Goal: Information Seeking & Learning: Learn about a topic

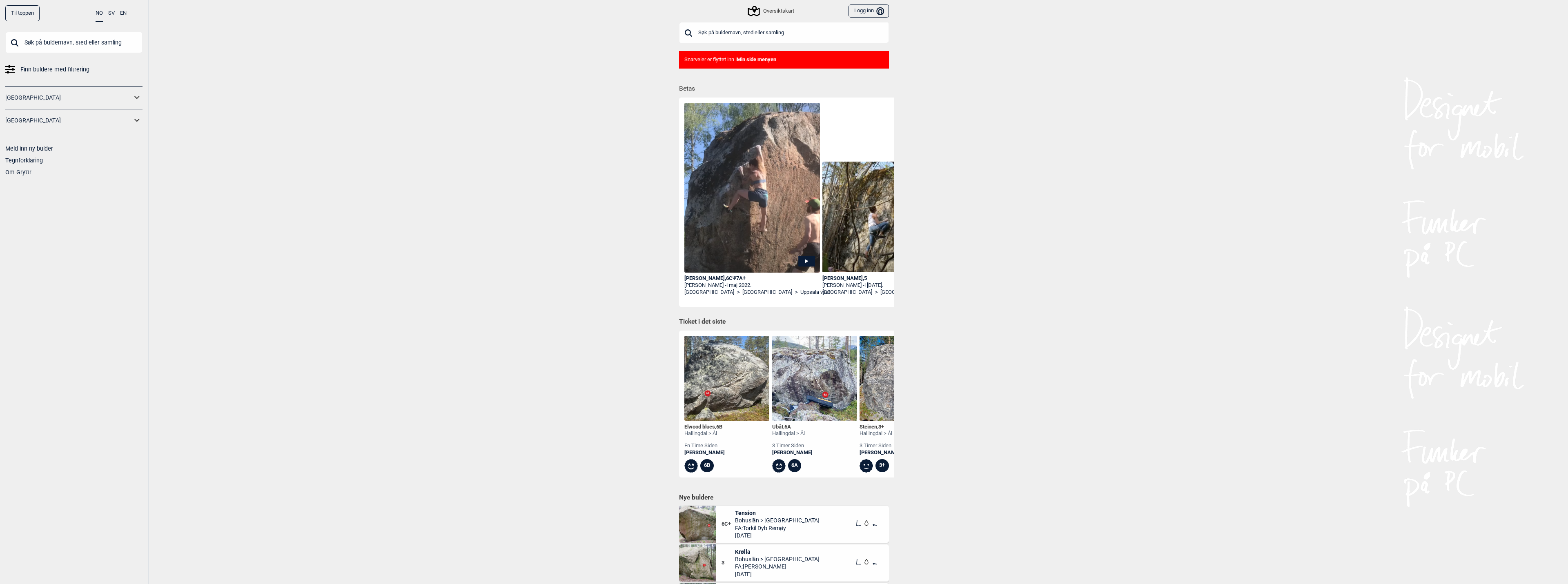
click at [715, 36] on input "text" at bounding box center [784, 32] width 210 height 21
type input "slippers"
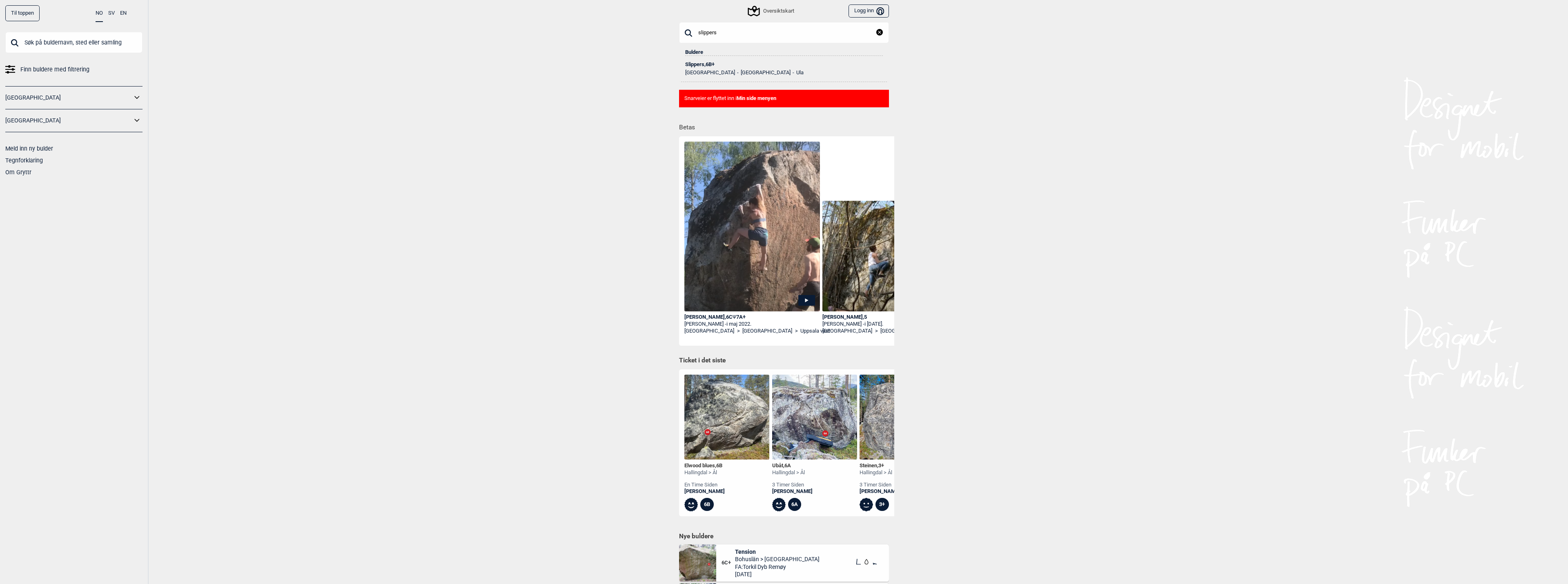
click at [687, 66] on div "Slippers , 6B+" at bounding box center [784, 64] width 198 height 5
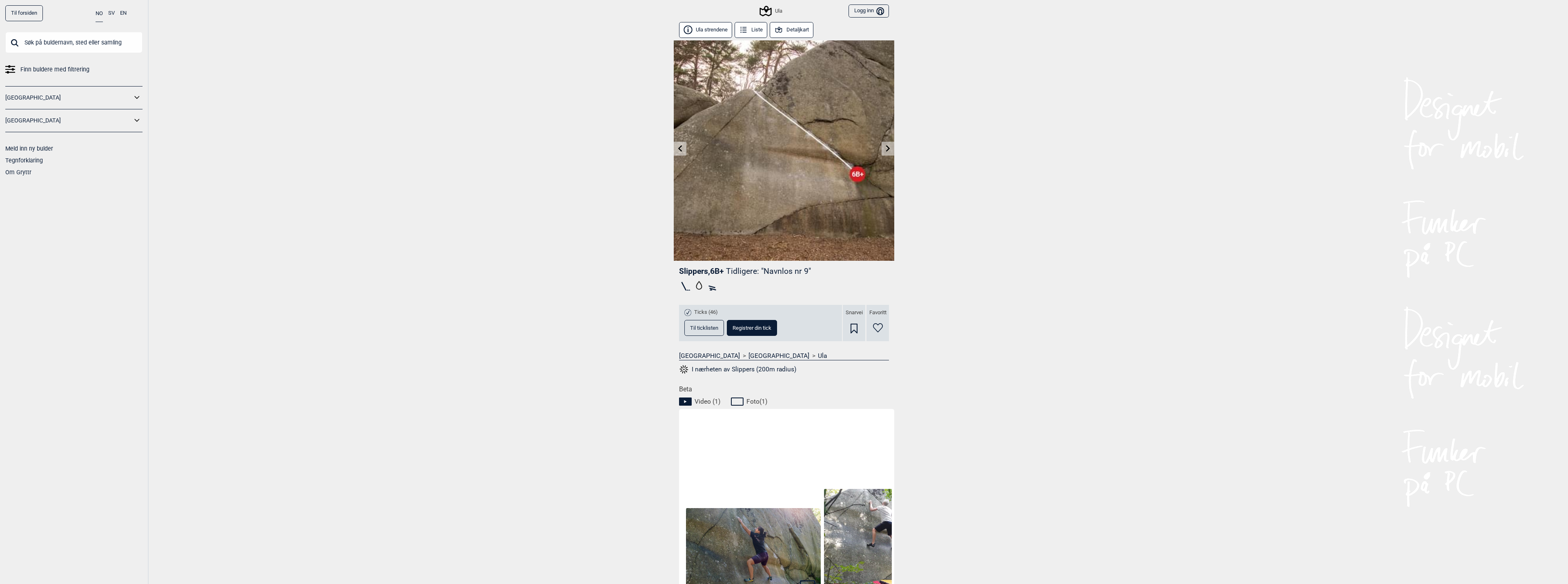
click at [885, 148] on icon at bounding box center [888, 148] width 7 height 7
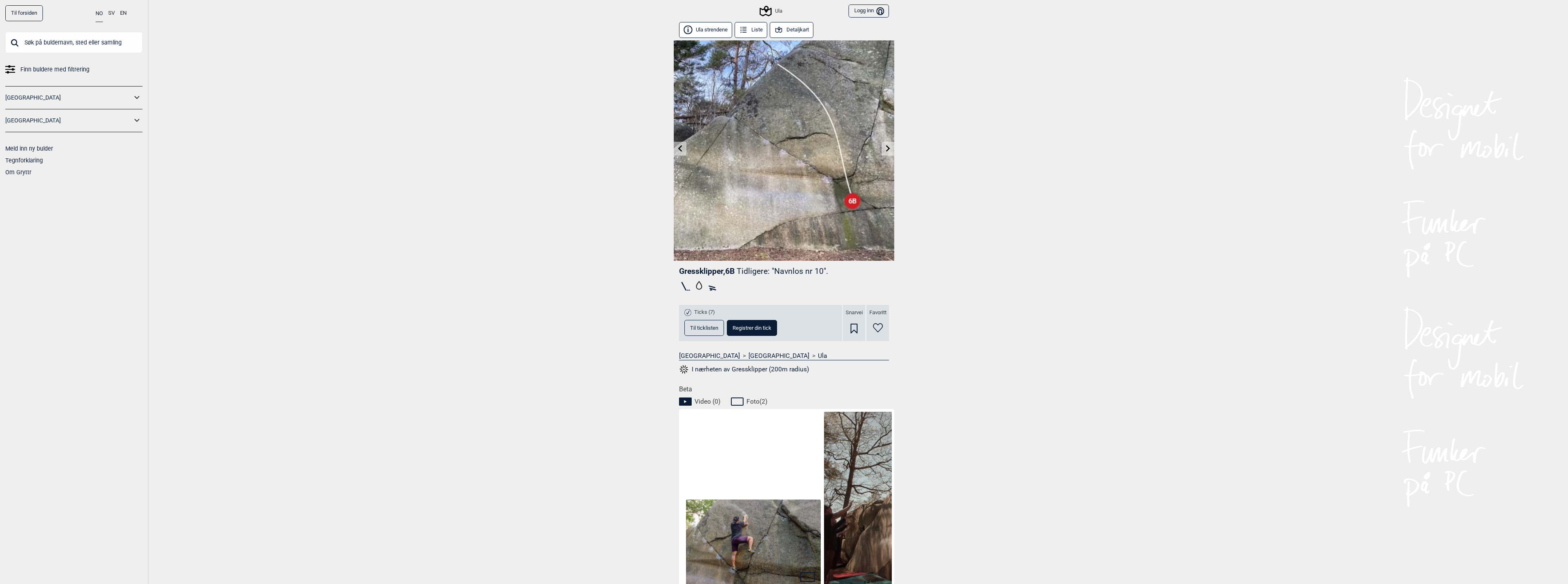
click at [886, 148] on icon at bounding box center [888, 148] width 4 height 7
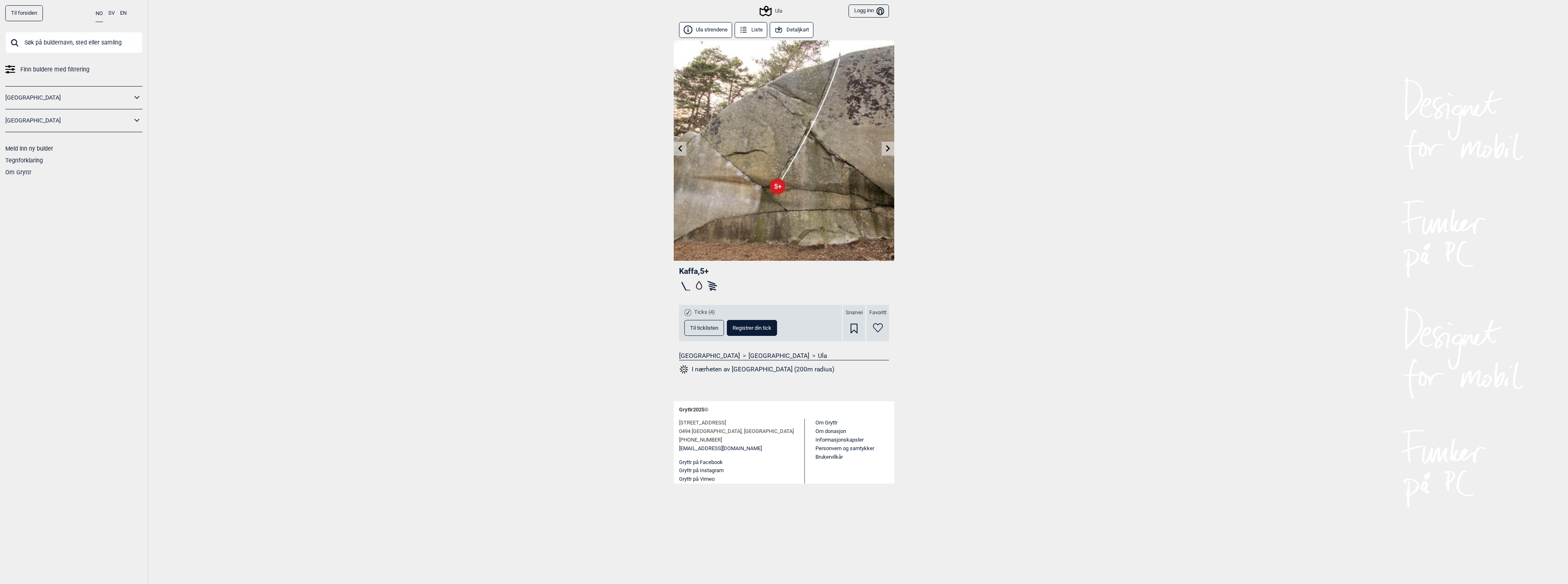
click at [674, 144] on link at bounding box center [680, 148] width 13 height 13
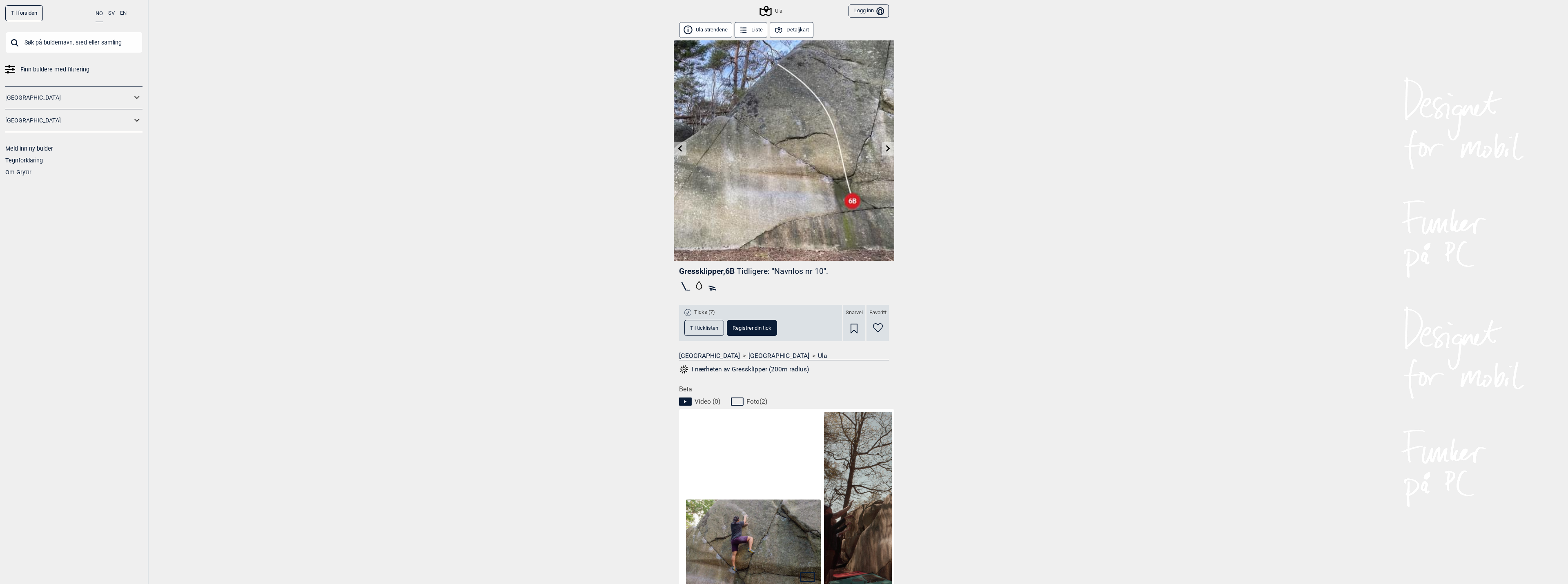
click at [679, 147] on icon at bounding box center [680, 148] width 7 height 7
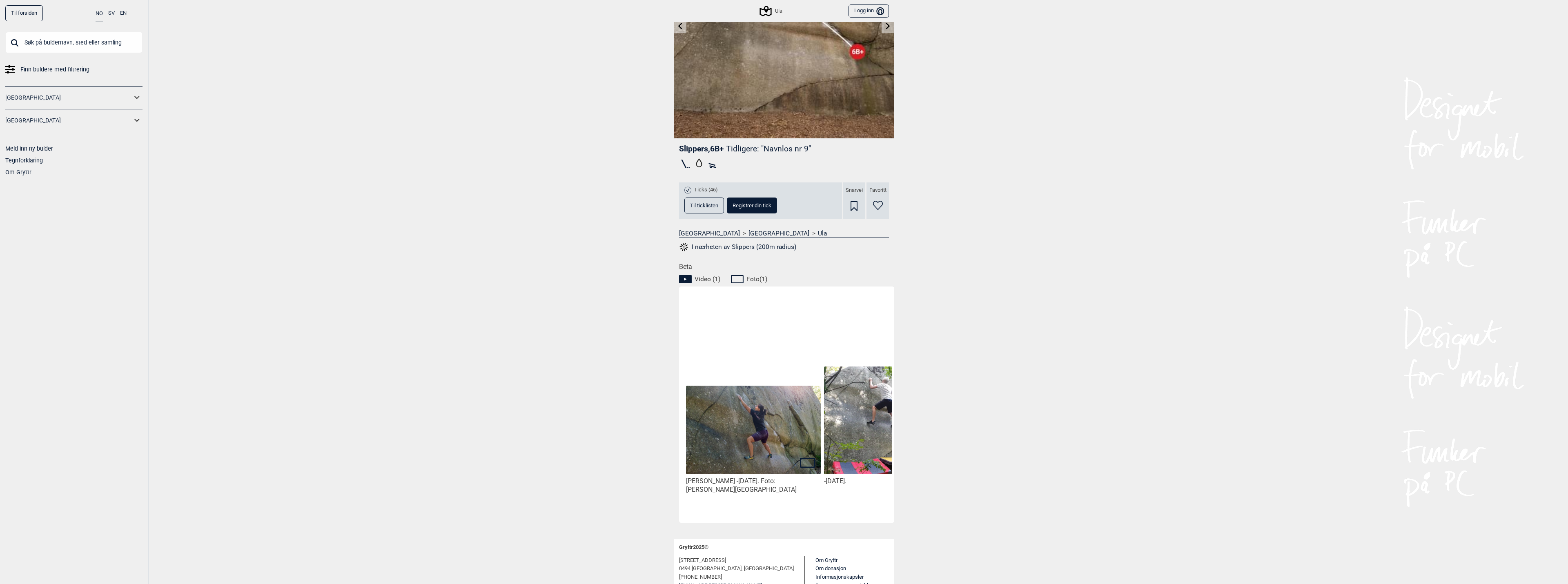
scroll to position [159, 0]
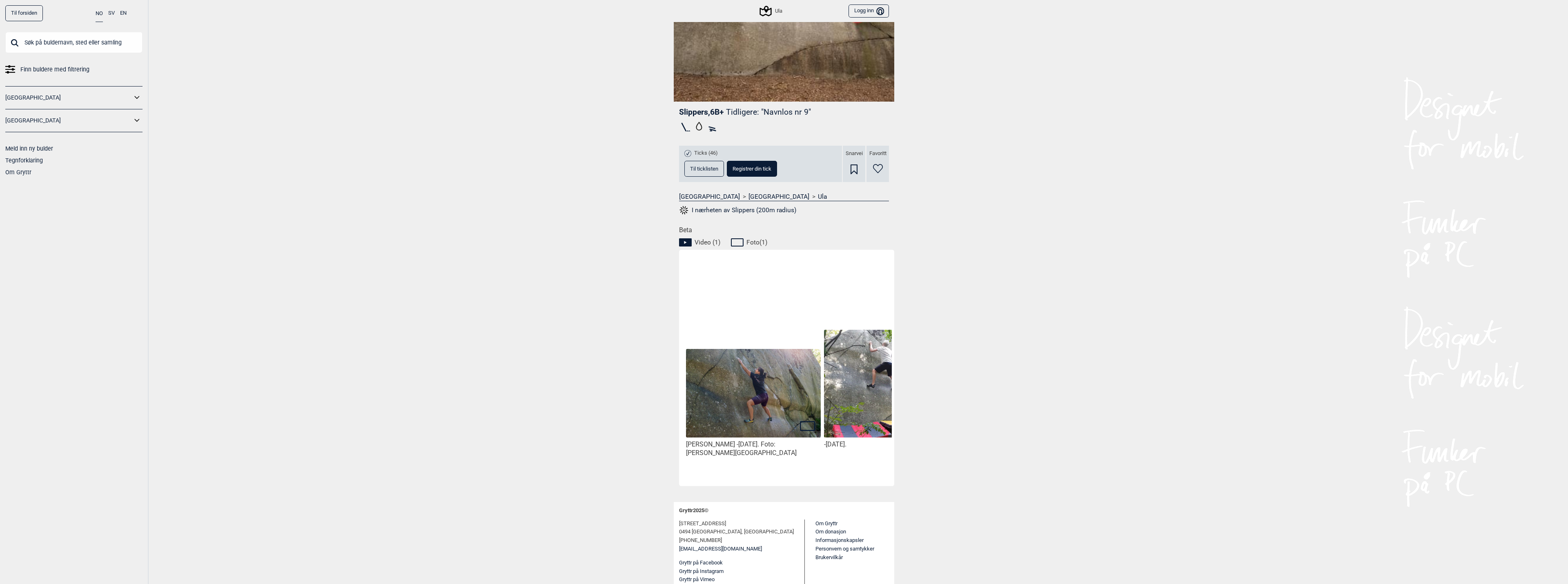
click at [737, 380] on img at bounding box center [753, 394] width 135 height 90
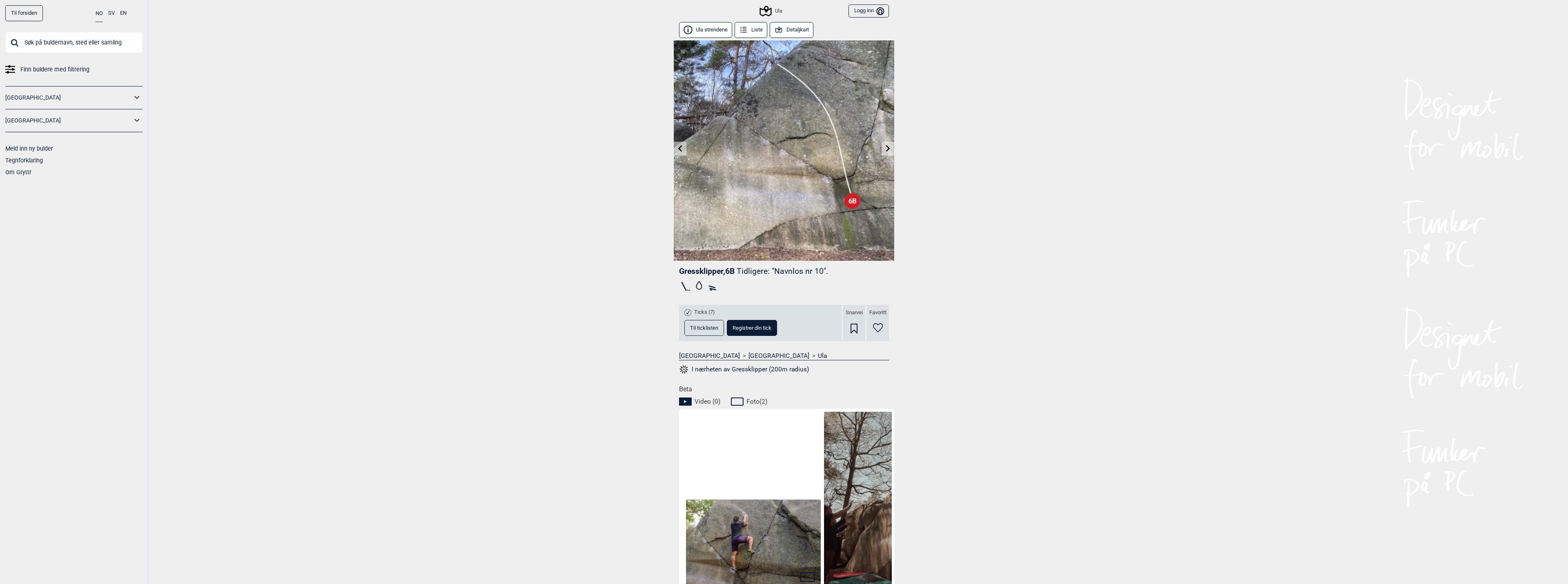
click at [755, 520] on img at bounding box center [753, 544] width 135 height 90
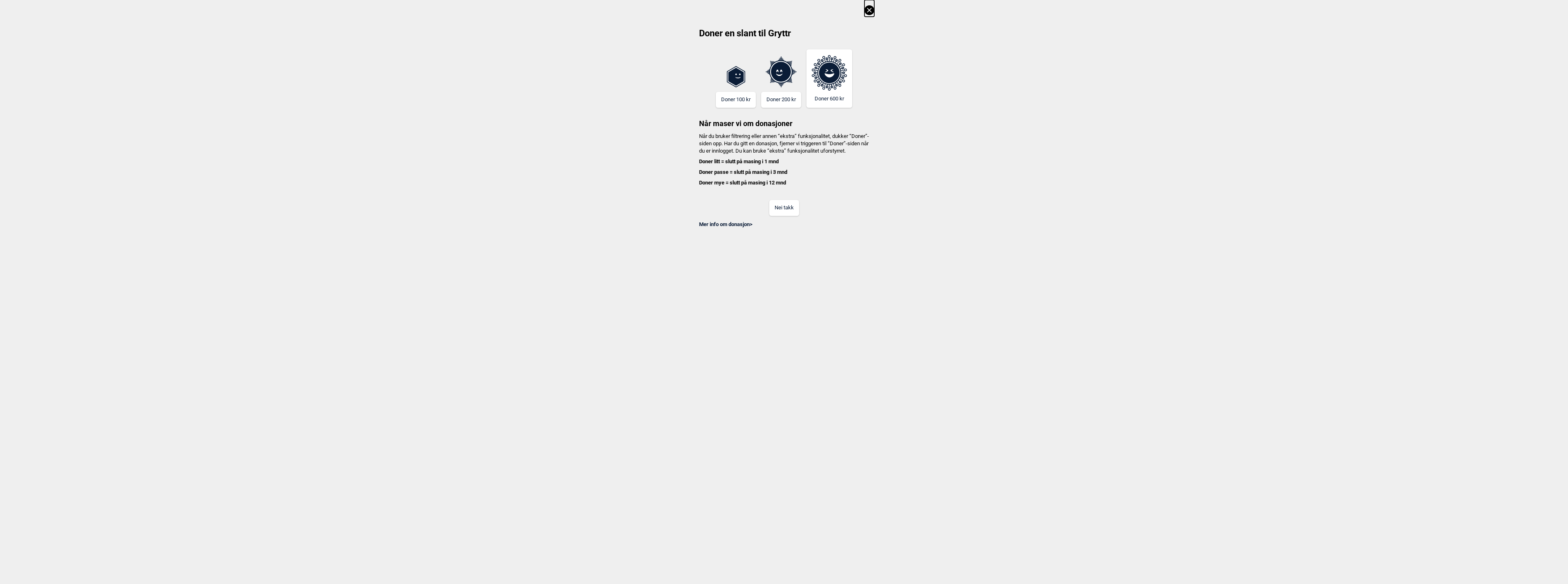
click at [791, 216] on button "Nei takk" at bounding box center [784, 208] width 30 height 16
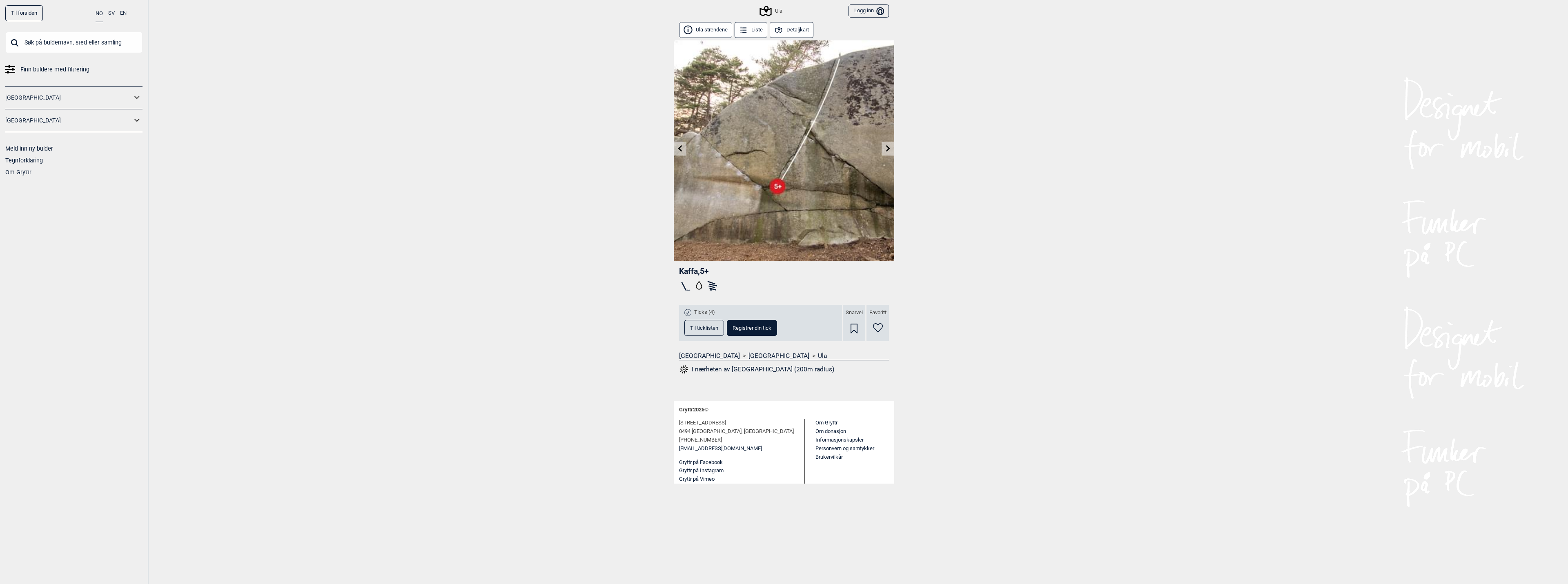
click at [677, 148] on icon at bounding box center [680, 148] width 7 height 7
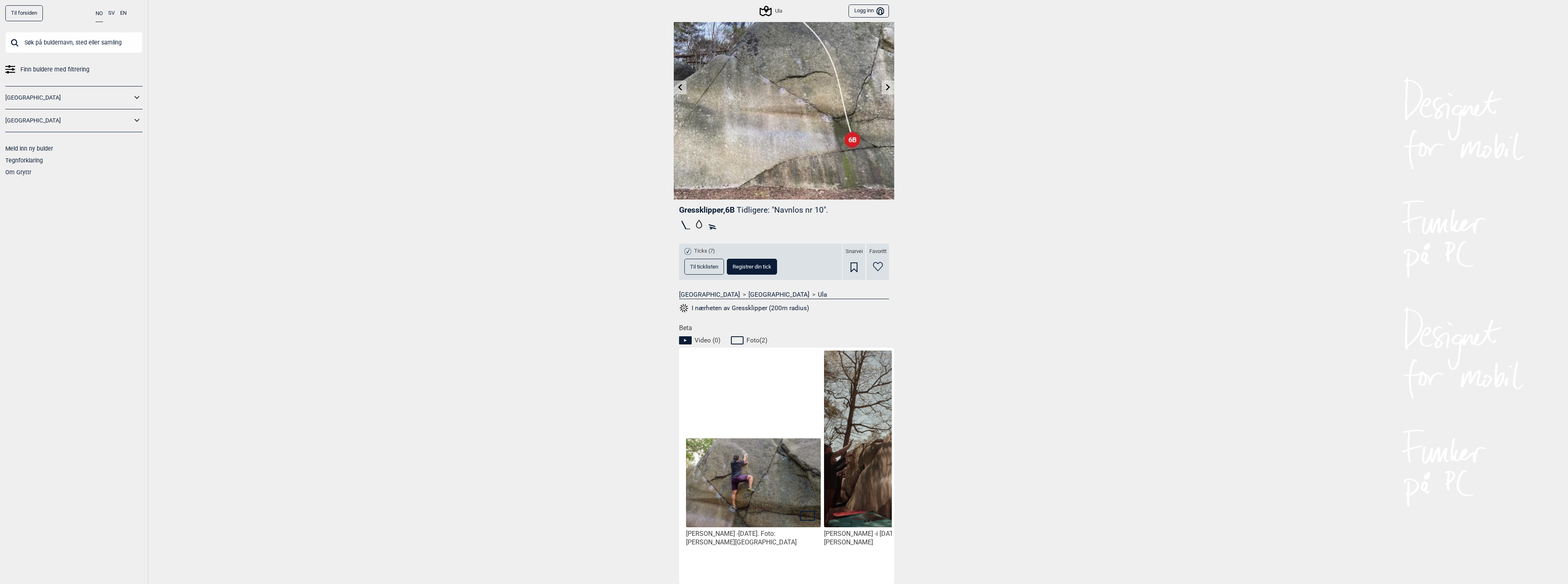
scroll to position [82, 0]
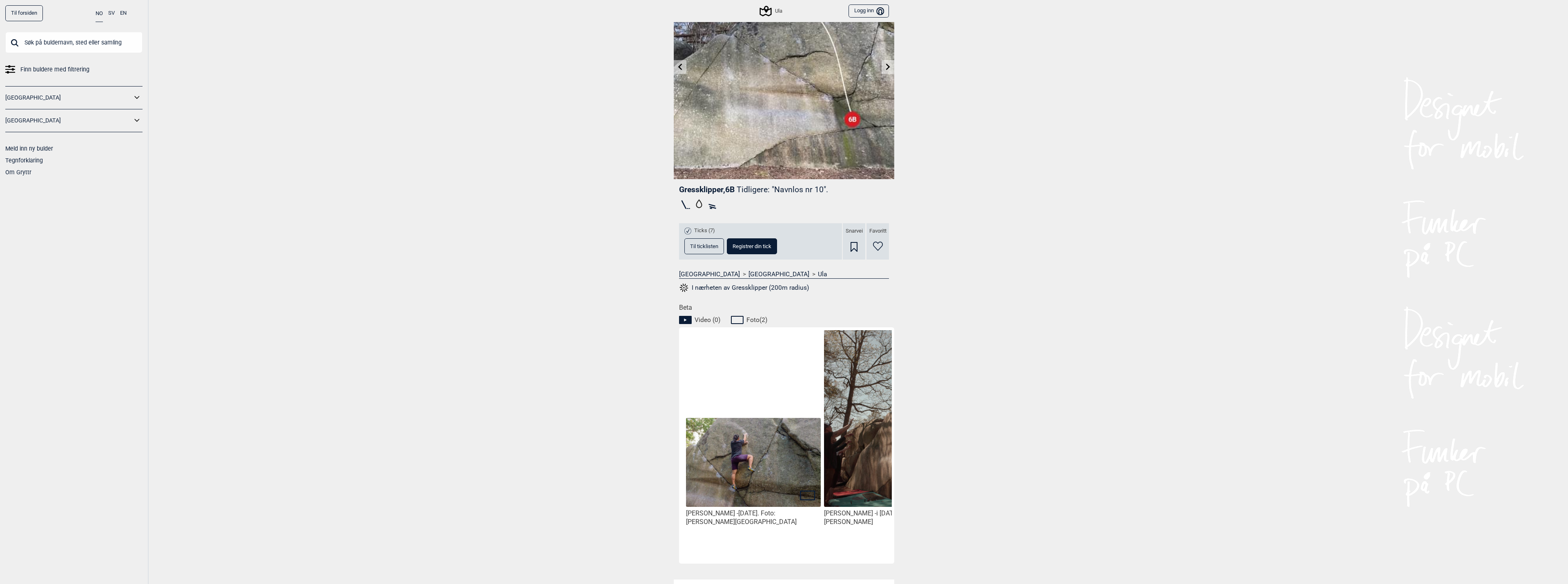
click at [743, 447] on img at bounding box center [753, 463] width 135 height 90
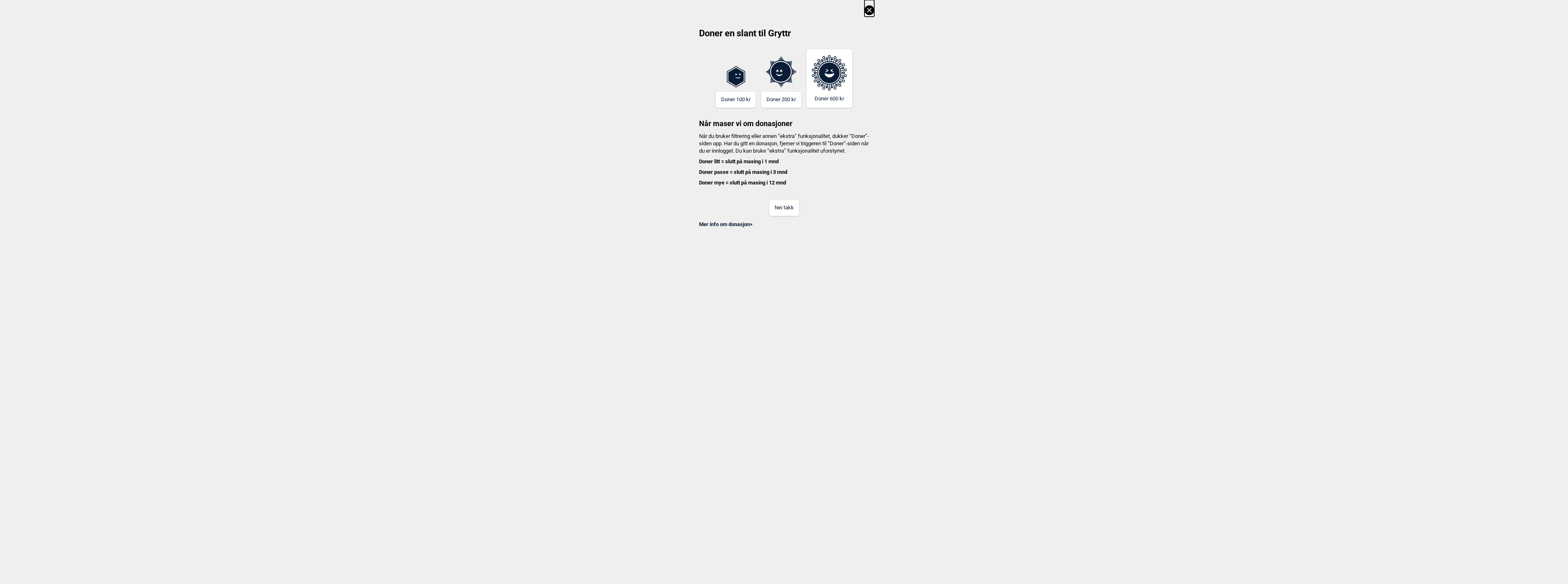
click at [789, 216] on button "Nei takk" at bounding box center [784, 208] width 30 height 16
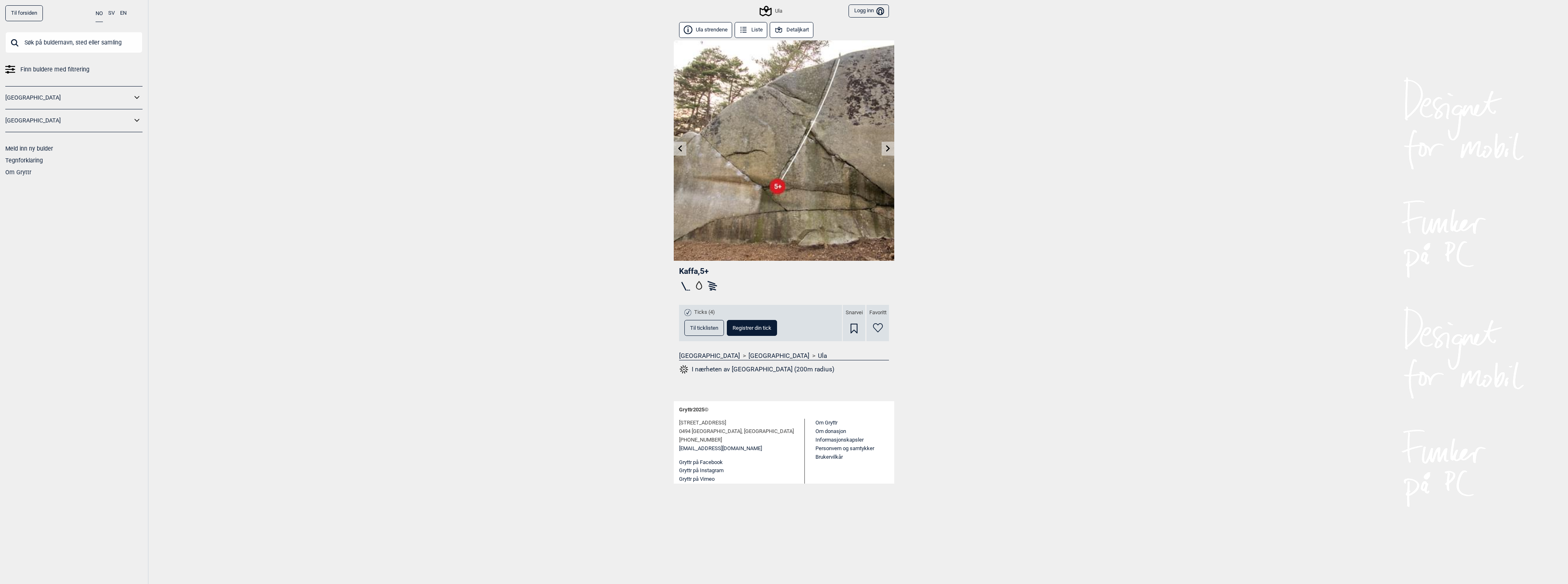
click at [681, 150] on link at bounding box center [680, 148] width 13 height 13
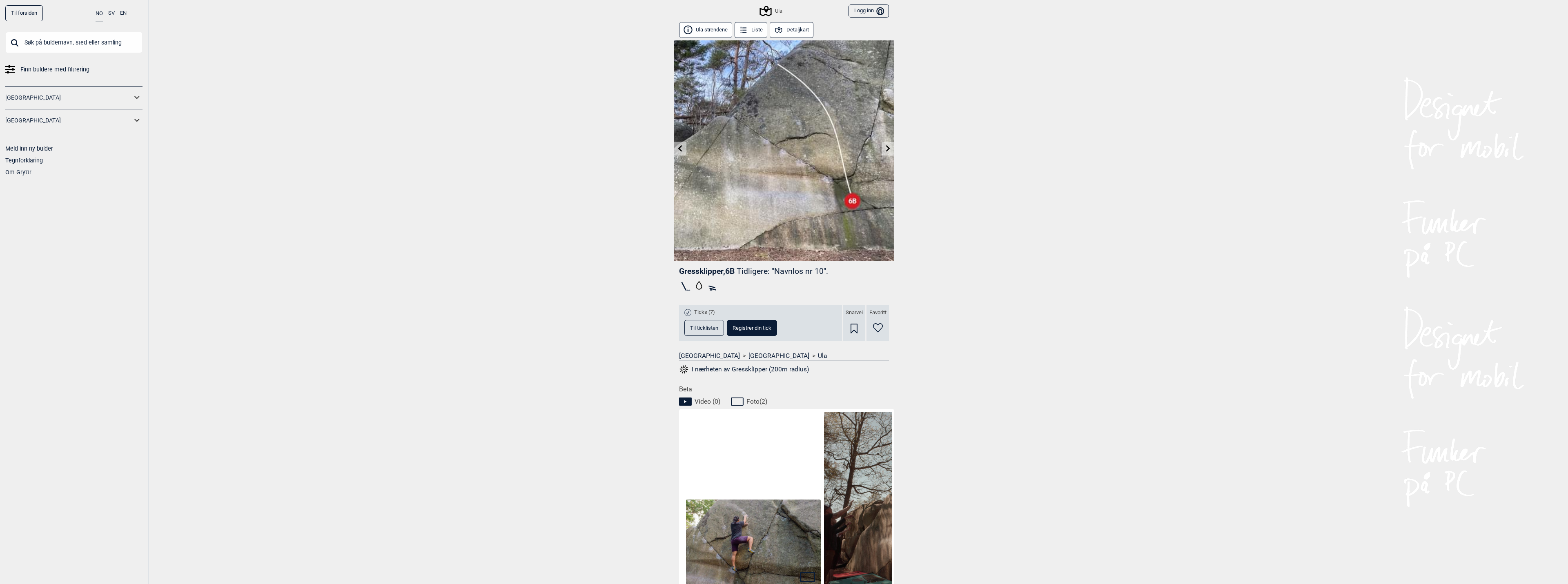
click at [678, 148] on icon at bounding box center [680, 148] width 4 height 7
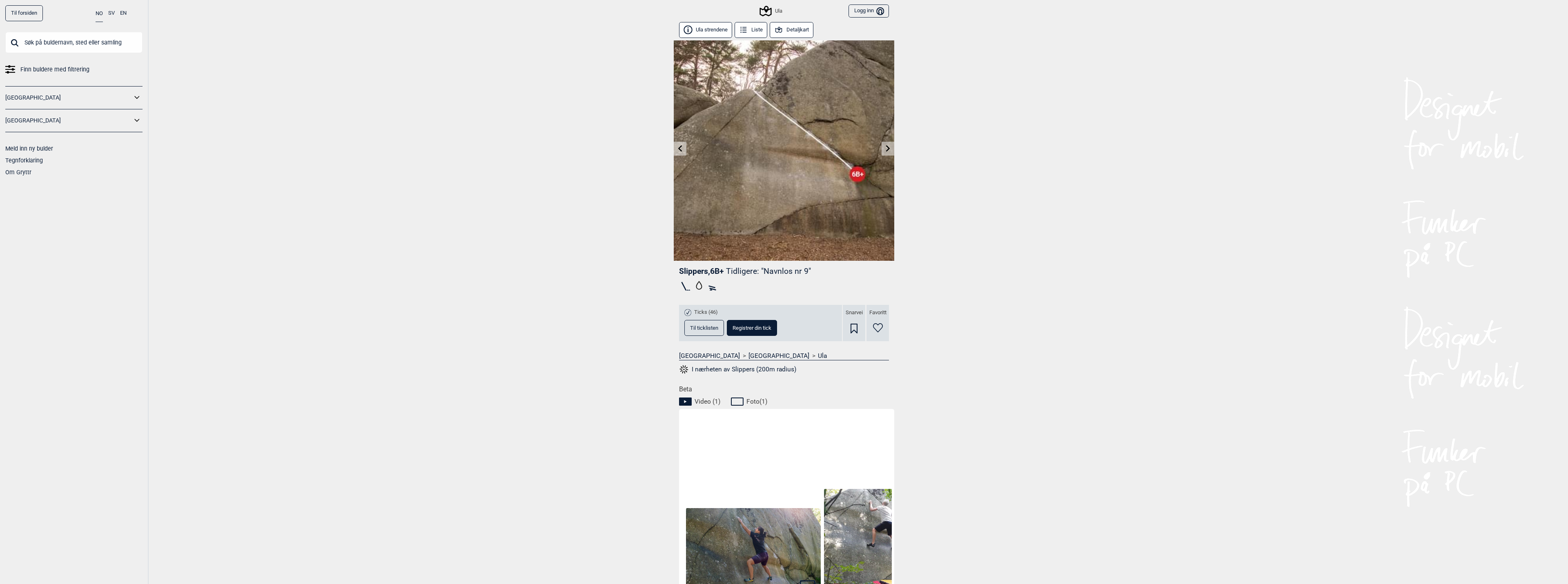
scroll to position [82, 0]
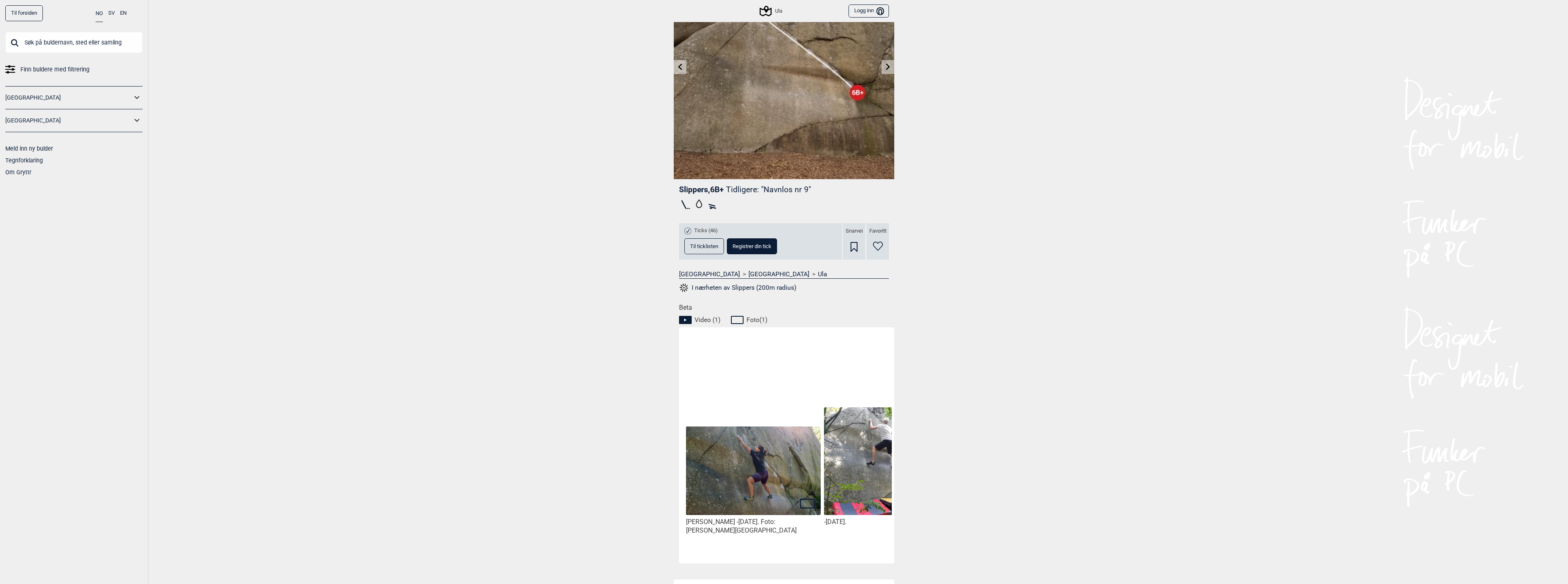
click at [732, 464] on img at bounding box center [753, 471] width 135 height 90
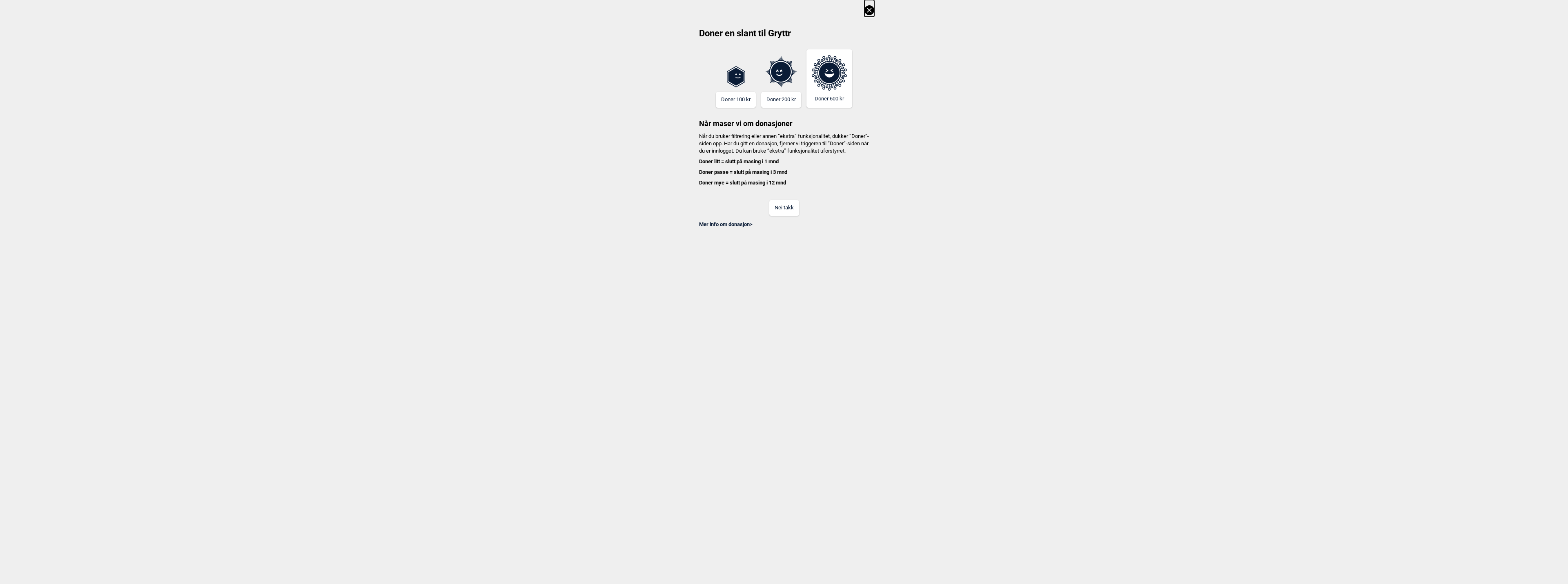
click at [785, 216] on button "Nei takk" at bounding box center [784, 208] width 30 height 16
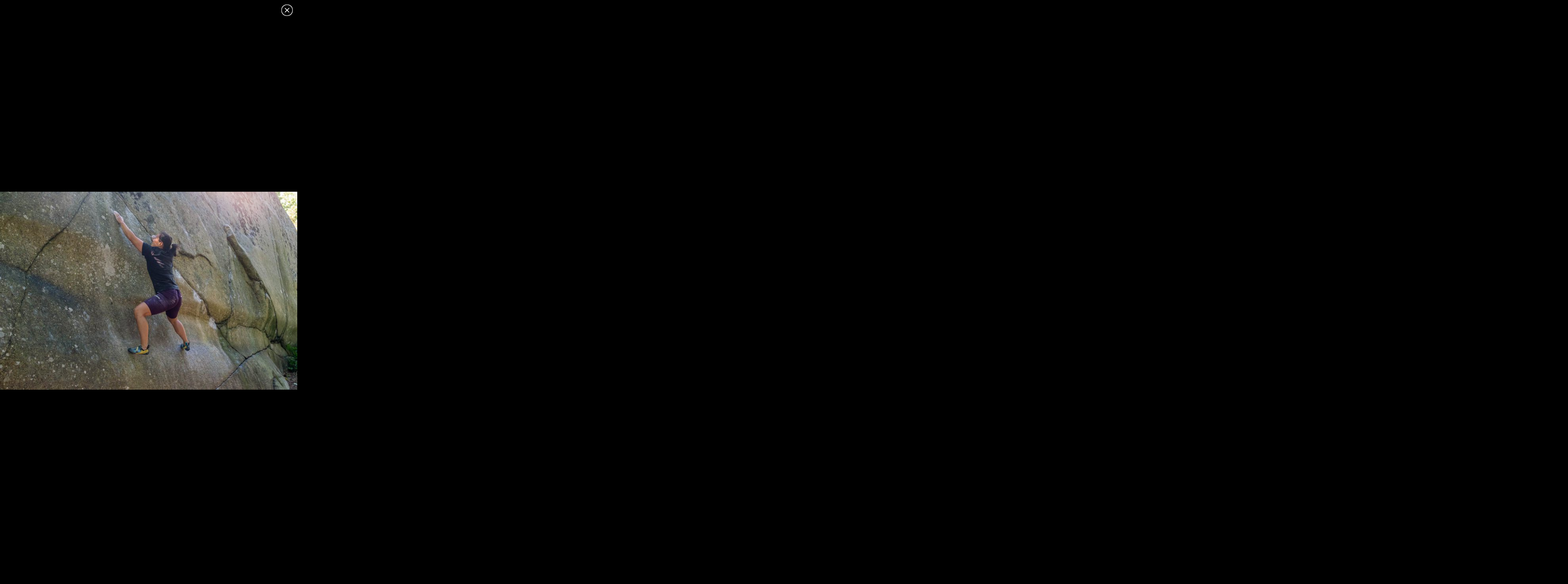
click at [292, 9] on icon at bounding box center [287, 10] width 10 height 10
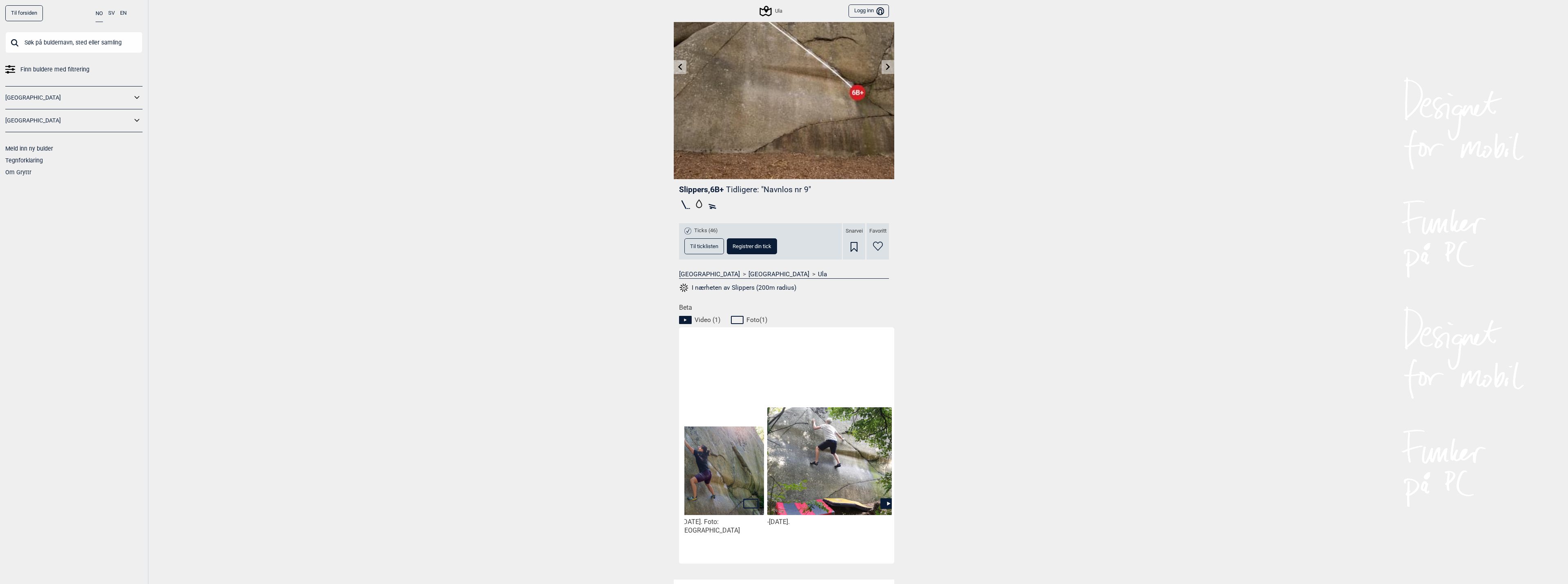
scroll to position [0, 69]
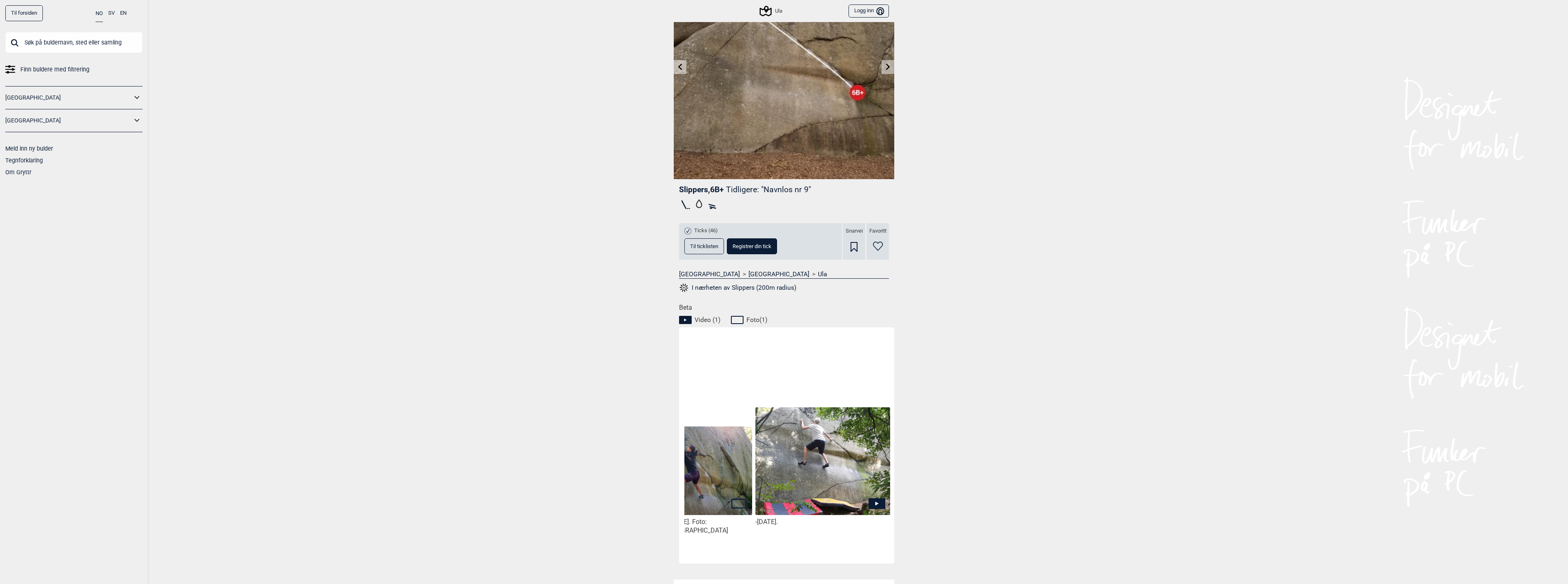
click at [830, 467] on img at bounding box center [822, 461] width 135 height 108
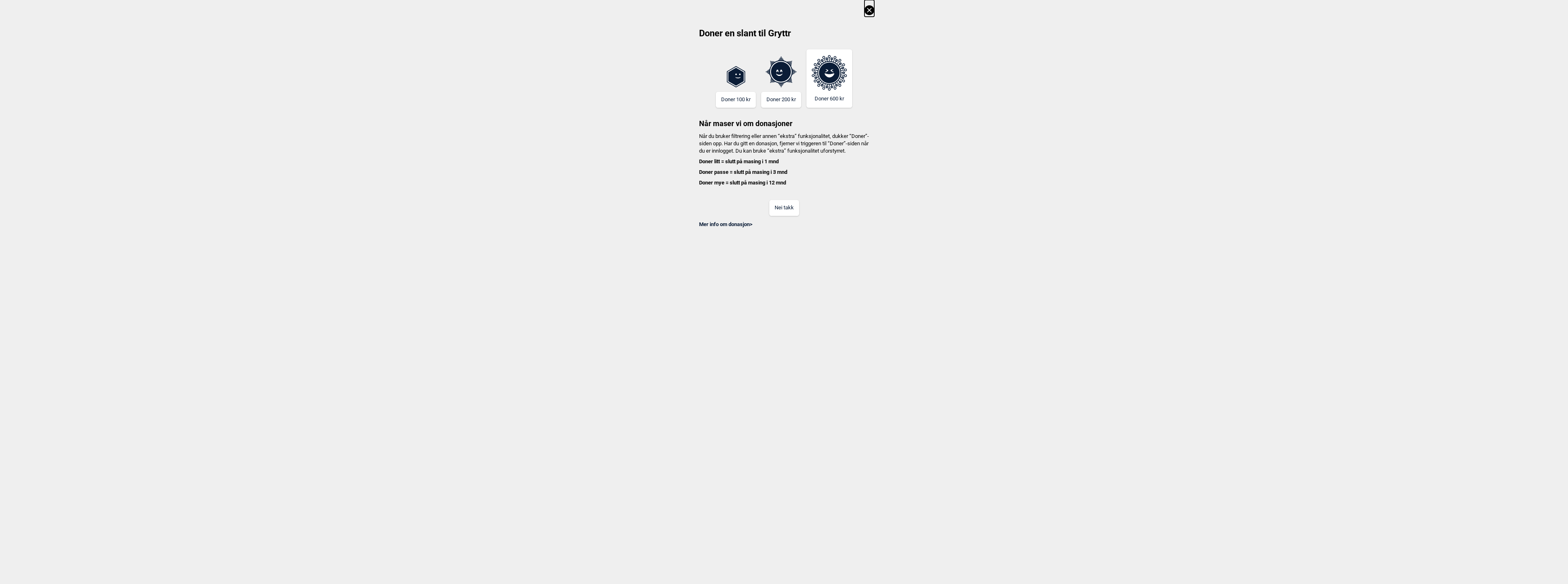
click at [782, 212] on button "Nei takk" at bounding box center [784, 208] width 30 height 16
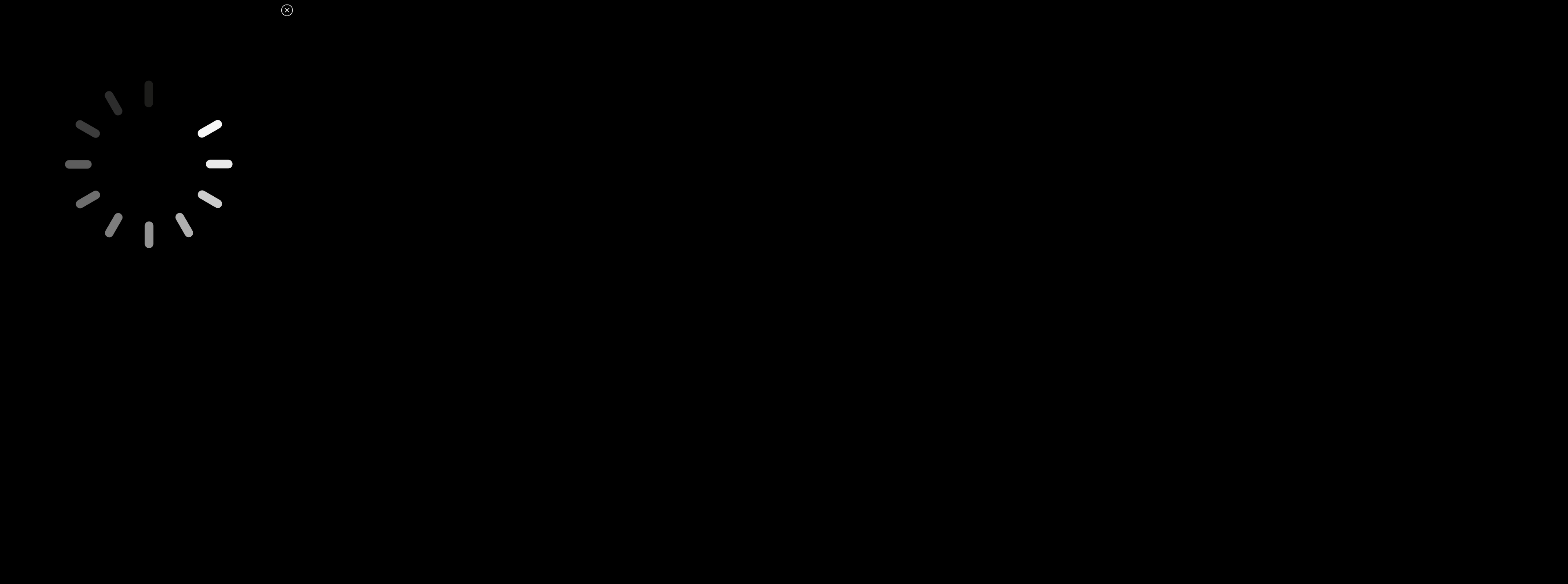
click at [289, 9] on icon at bounding box center [287, 10] width 10 height 10
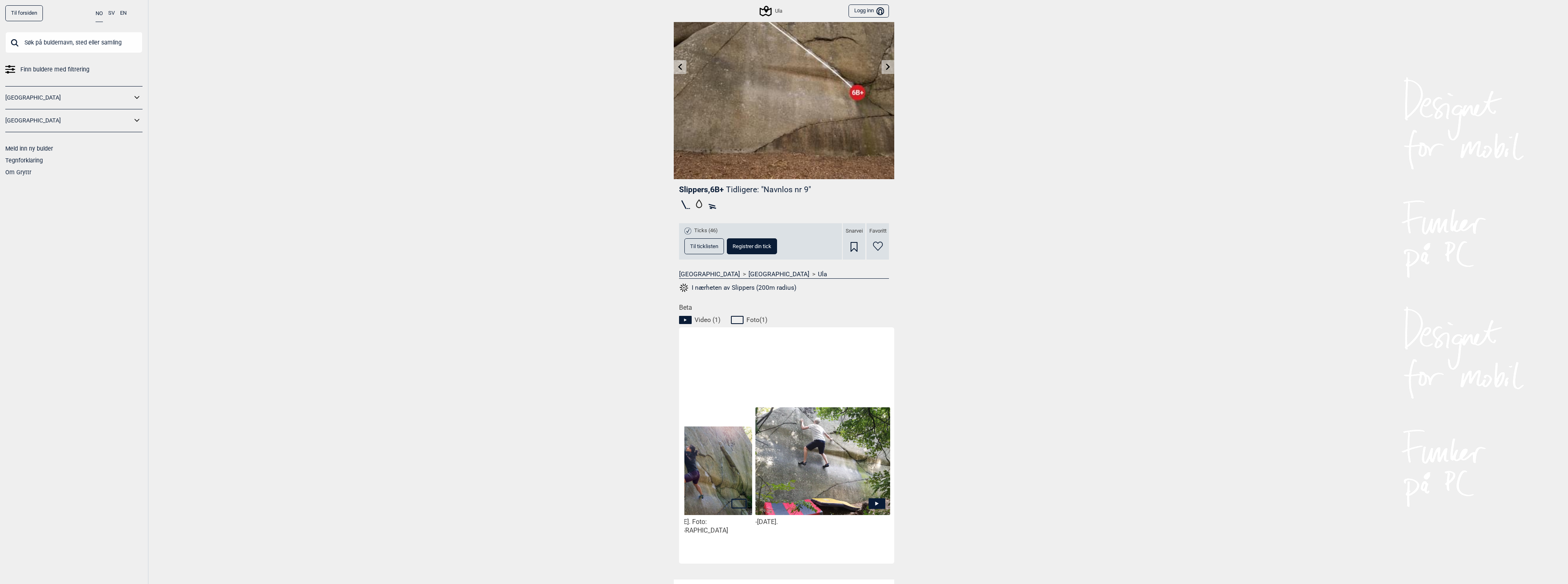
click at [765, 456] on img at bounding box center [822, 461] width 135 height 108
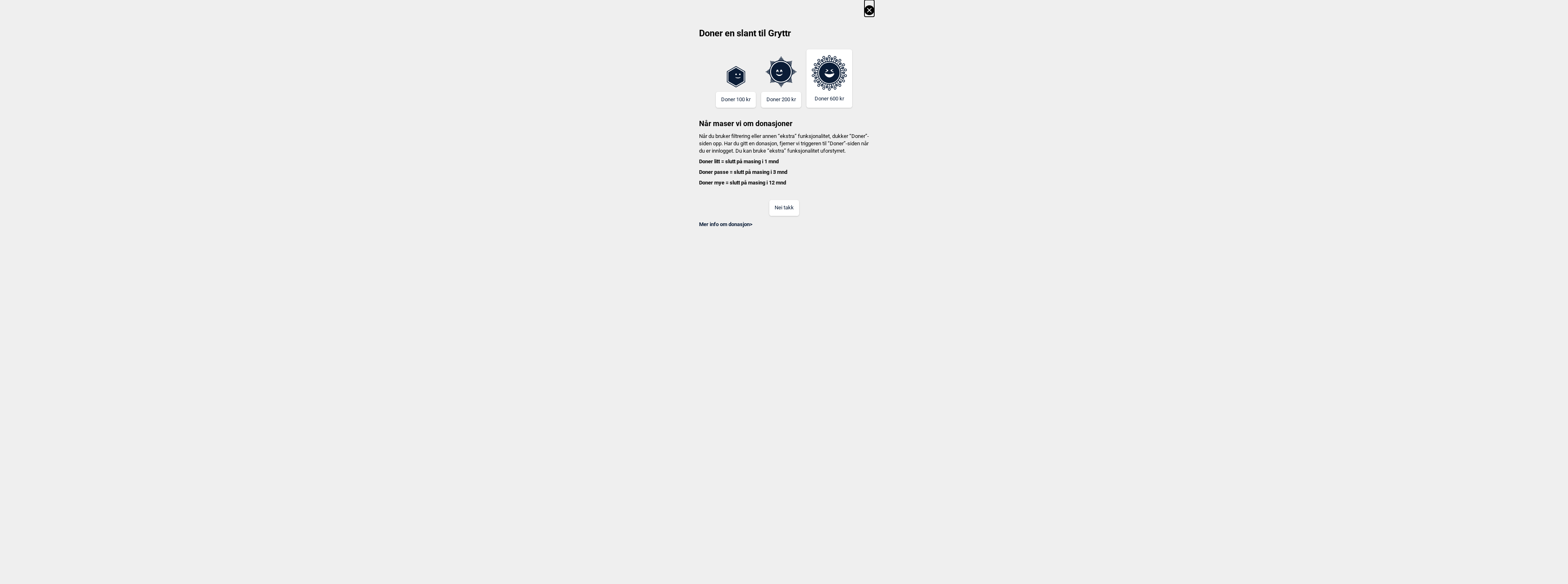
click at [769, 214] on button "Nei takk" at bounding box center [784, 208] width 30 height 16
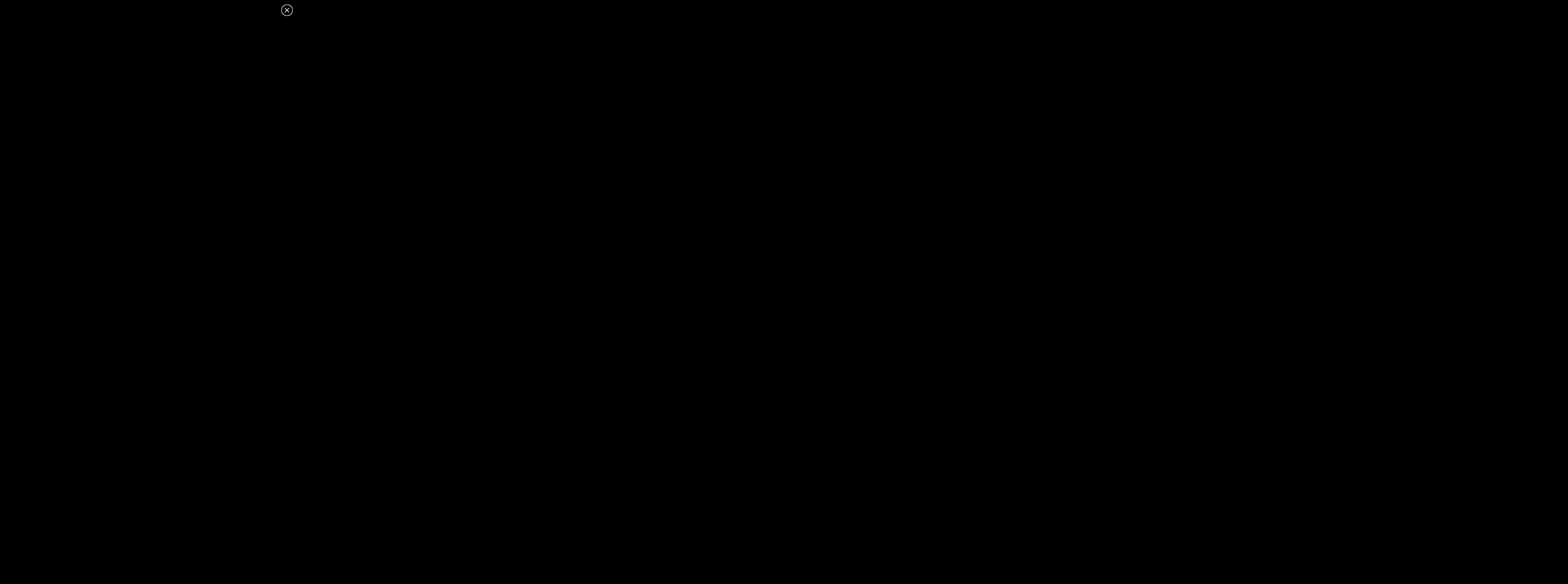
click at [287, 13] on icon at bounding box center [287, 10] width 10 height 10
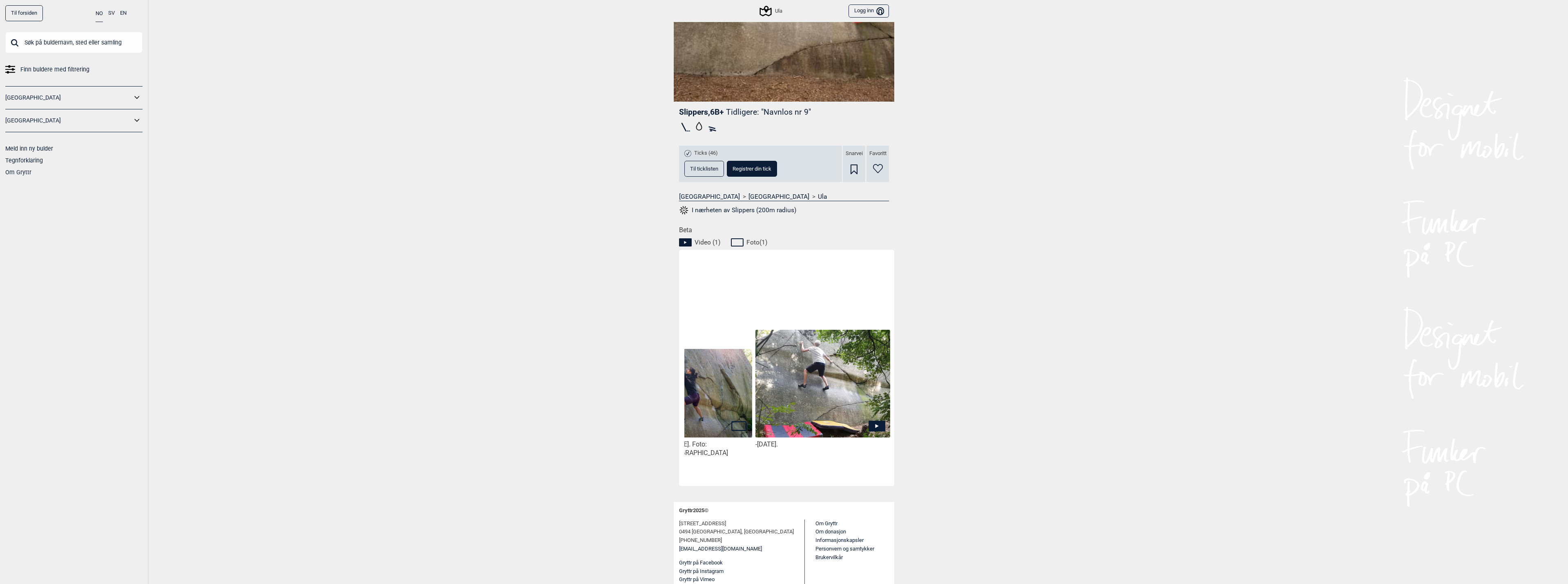
scroll to position [0, 0]
